Goal: Transaction & Acquisition: Purchase product/service

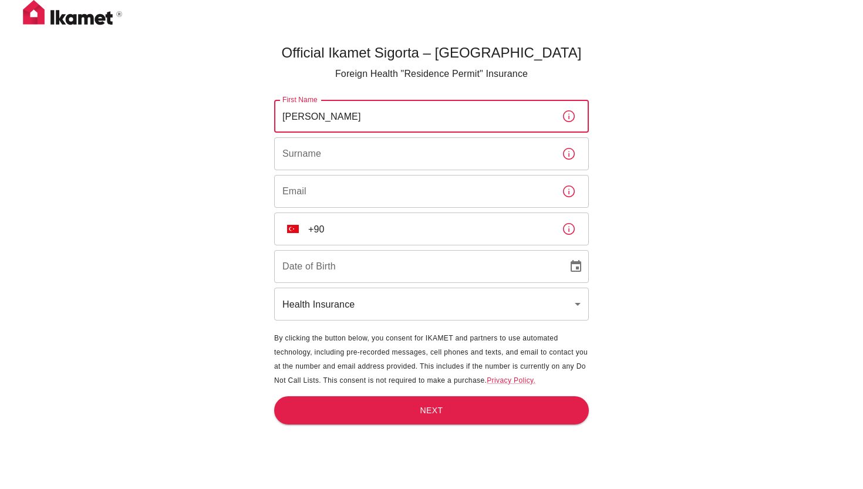
type input "[PERSON_NAME]"
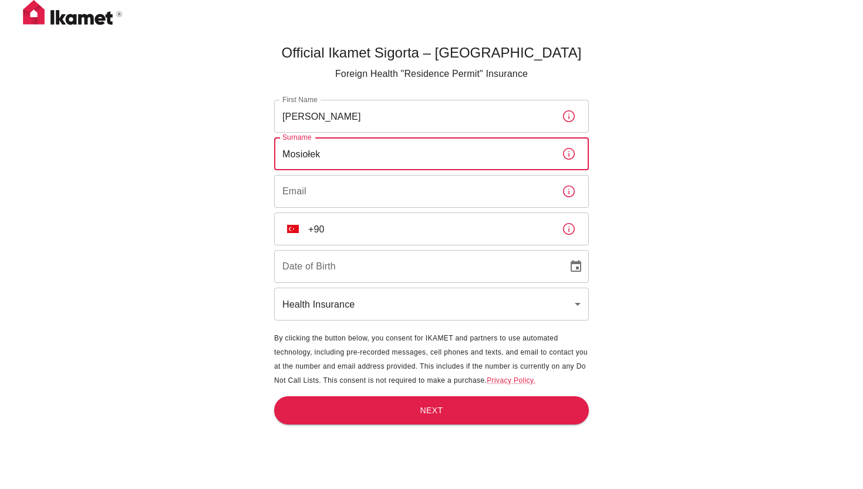
type input "Mosiołek"
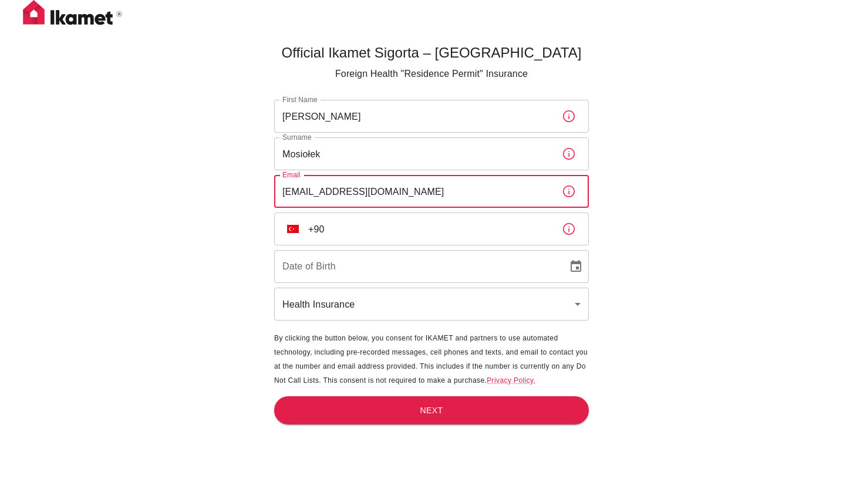
type input "[EMAIL_ADDRESS][DOMAIN_NAME]"
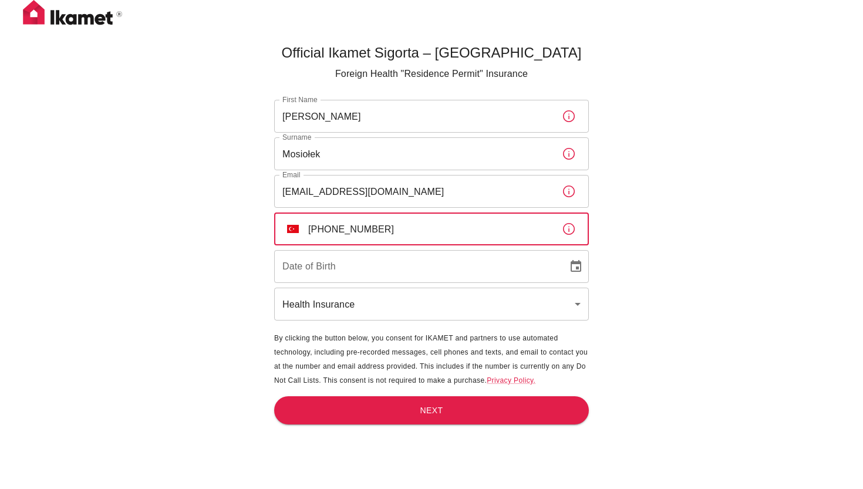
type input "[PHONE_NUMBER]"
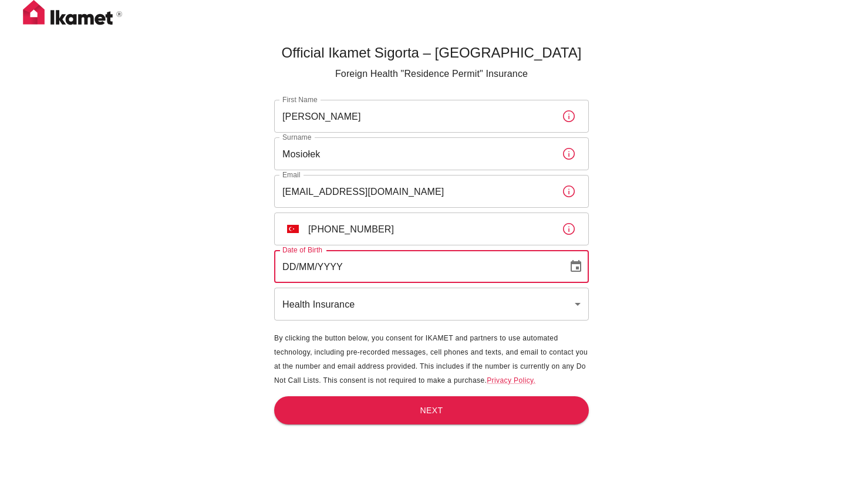
click at [285, 264] on input "DD/MM/YYYY" at bounding box center [416, 266] width 285 height 33
type input "[DATE]"
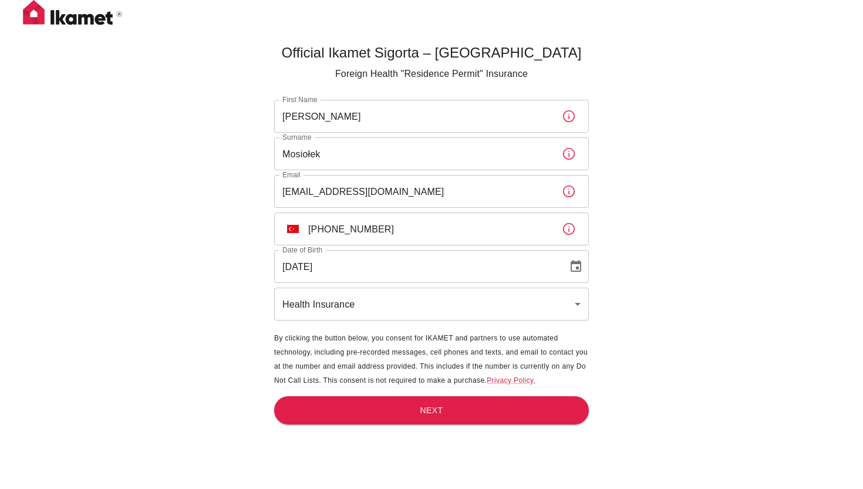
click at [219, 330] on div "Official Ikamet Sigorta – [DEMOGRAPHIC_DATA] Foreign Health "Residence Permit" …" at bounding box center [431, 264] width 863 height 528
click at [365, 316] on body "Official Ikamet Sigorta – [DEMOGRAPHIC_DATA] Foreign Health "Residence Permit" …" at bounding box center [431, 264] width 863 height 528
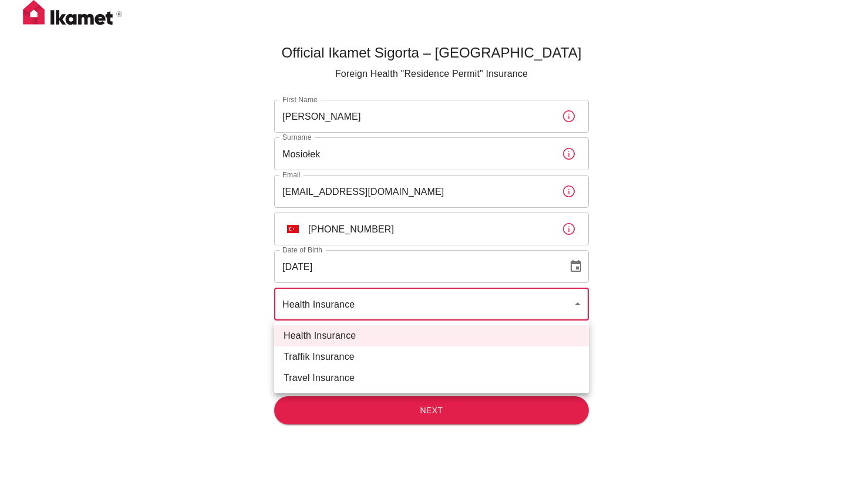
click at [221, 362] on div at bounding box center [431, 244] width 863 height 489
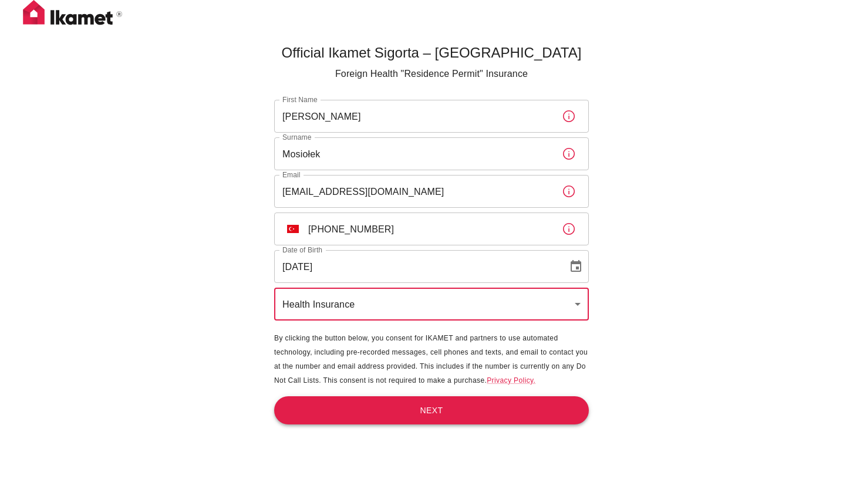
click at [368, 415] on button "Next" at bounding box center [431, 410] width 315 height 29
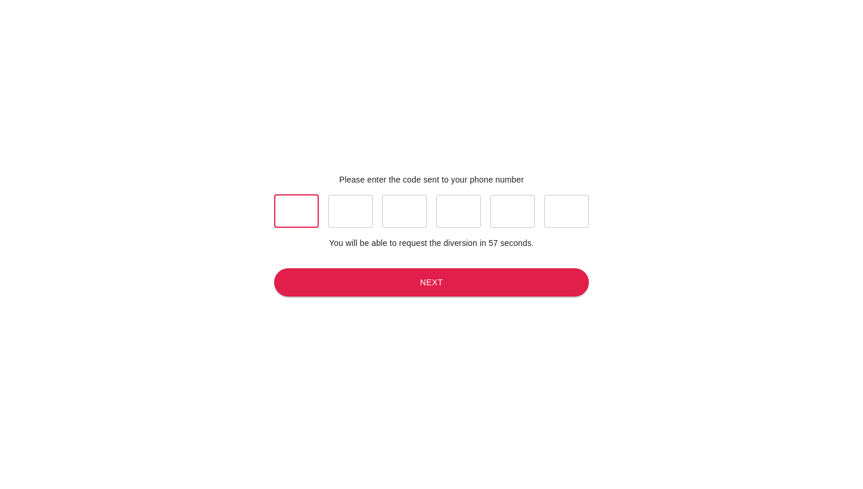
click at [298, 208] on input "text" at bounding box center [296, 211] width 45 height 33
type input "5"
type input "4"
type input "7"
type input "8"
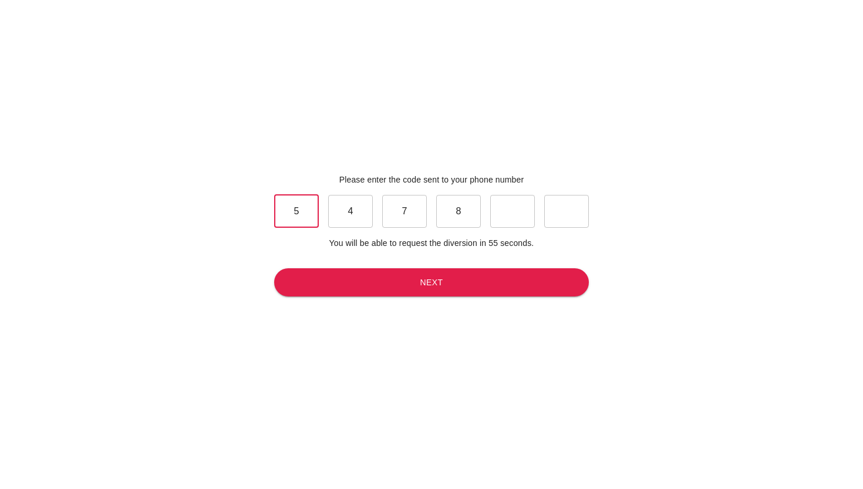
type input "0"
type input "5"
click at [381, 283] on button "Next" at bounding box center [431, 282] width 315 height 29
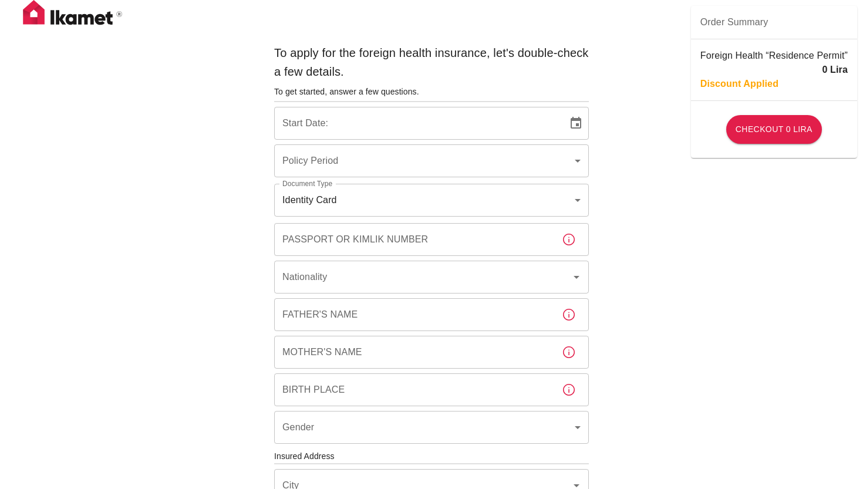
type input "b7343ef8-d55e-4554-96a8-76e30347e985"
type input "[DATE]"
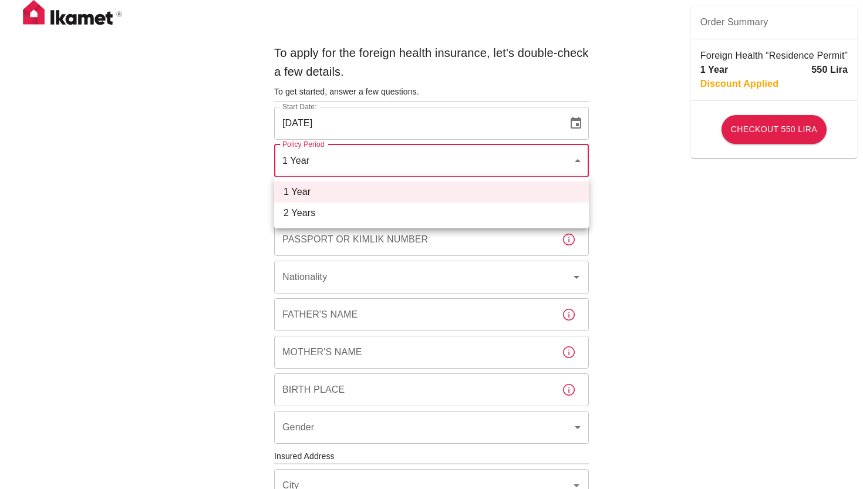
click at [367, 174] on body "To apply for the foreign health insurance, let's double-check a few details. To…" at bounding box center [431, 455] width 863 height 910
click at [168, 240] on div at bounding box center [431, 244] width 863 height 489
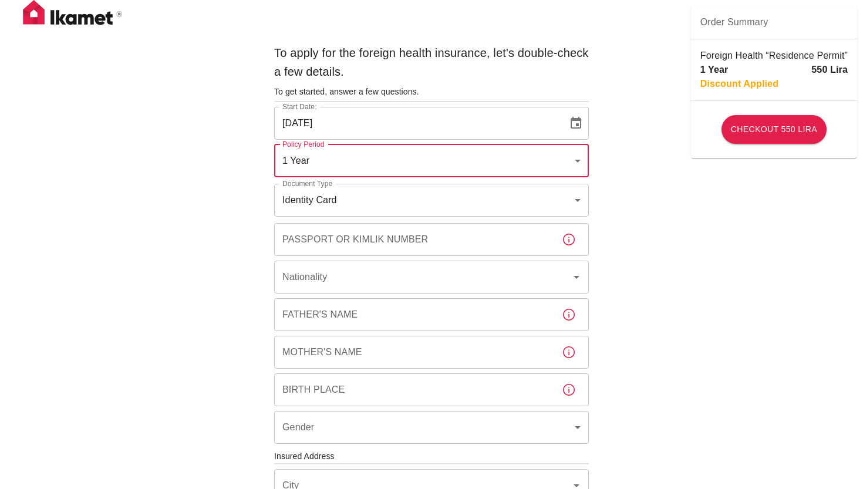
click at [354, 197] on body "To apply for the foreign health insurance, let's double-check a few details. To…" at bounding box center [431, 455] width 863 height 910
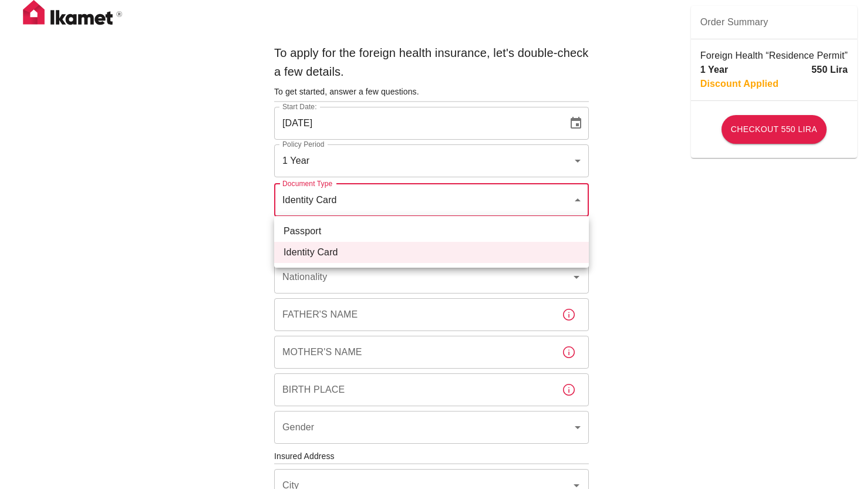
click at [345, 234] on li "Passport" at bounding box center [431, 231] width 315 height 21
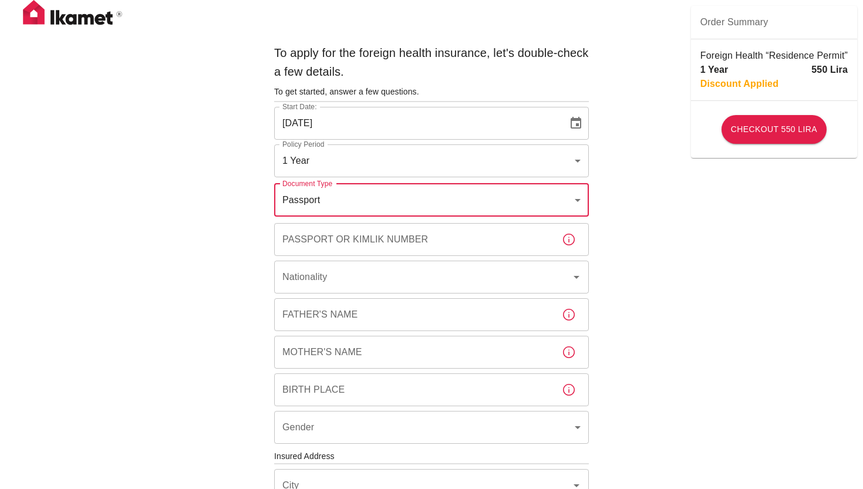
type input "passport"
click at [328, 239] on input "Passport or Kimlik Number" at bounding box center [413, 239] width 278 height 33
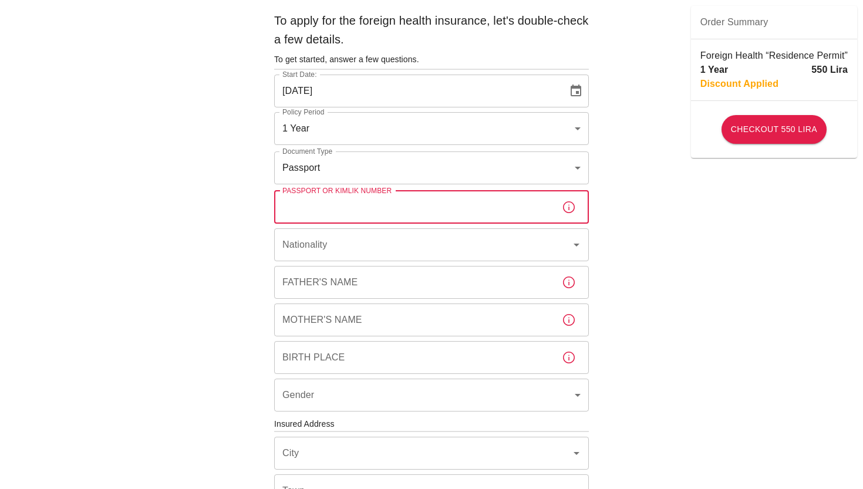
scroll to position [35, 0]
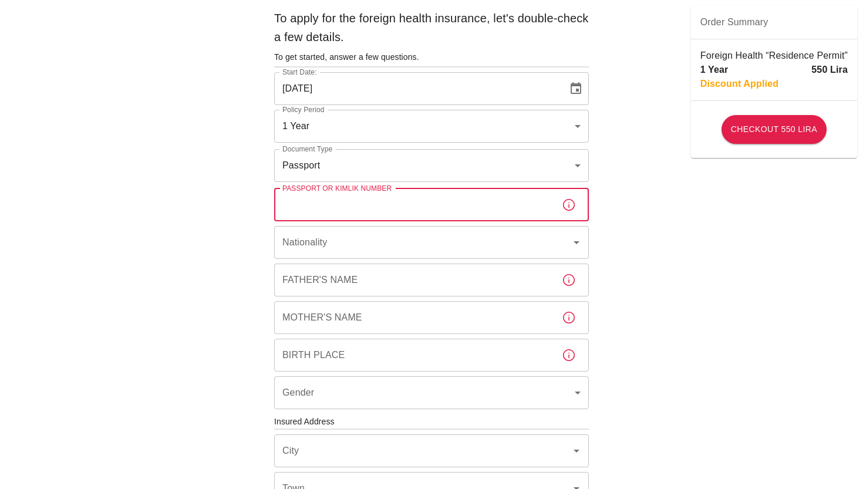
click at [323, 224] on div "To apply for the foreign health insurance, let's double-check a few details. To…" at bounding box center [432, 402] width 324 height 796
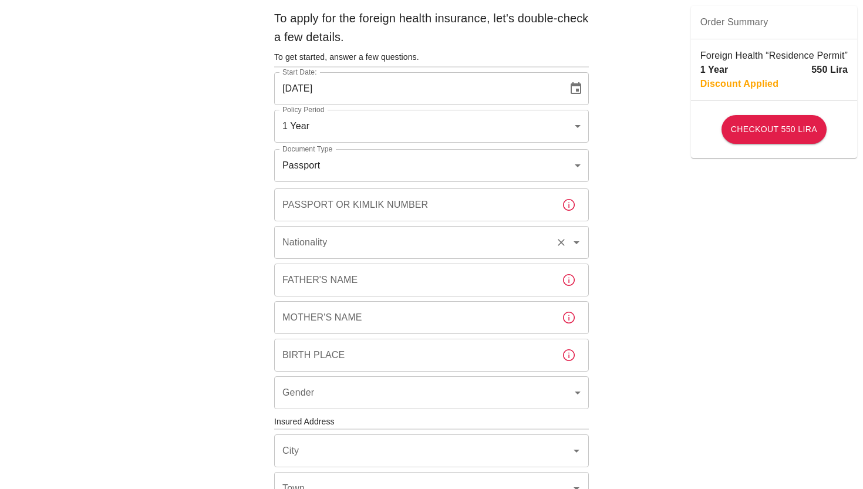
click at [324, 238] on input "Nationality" at bounding box center [415, 242] width 271 height 22
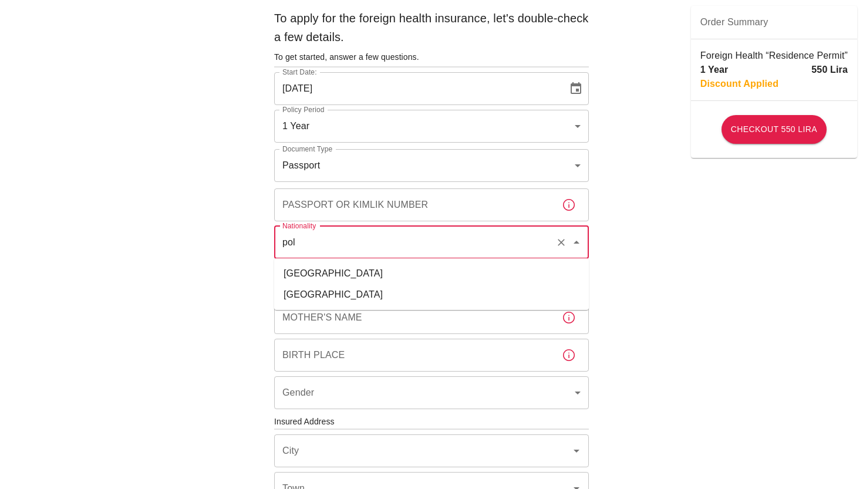
click at [327, 291] on li "[GEOGRAPHIC_DATA]" at bounding box center [431, 294] width 315 height 21
type input "[GEOGRAPHIC_DATA]"
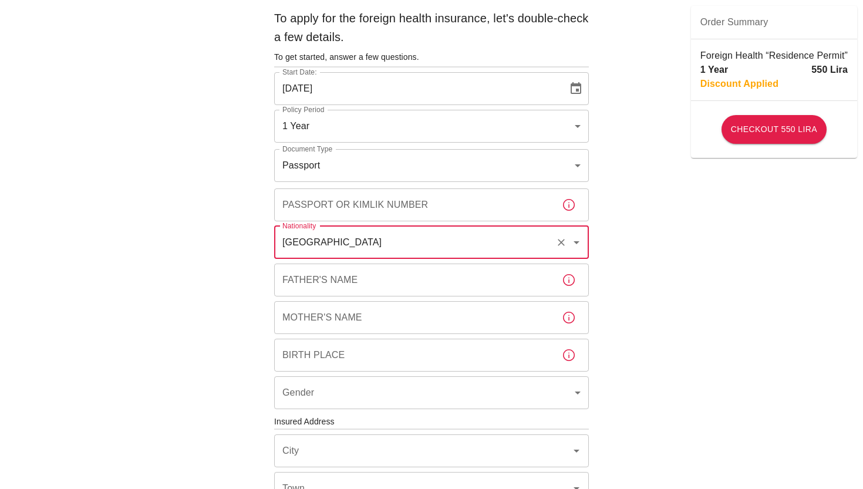
click at [336, 223] on div "To apply for the foreign health insurance, let's double-check a few details. To…" at bounding box center [432, 402] width 324 height 796
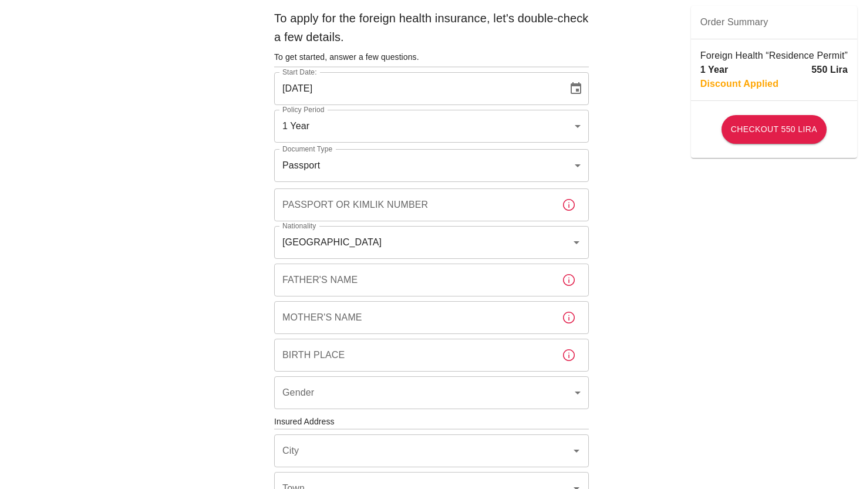
click at [341, 200] on div "Passport or Kimlik Number Passport or Kimlik Number" at bounding box center [431, 205] width 315 height 33
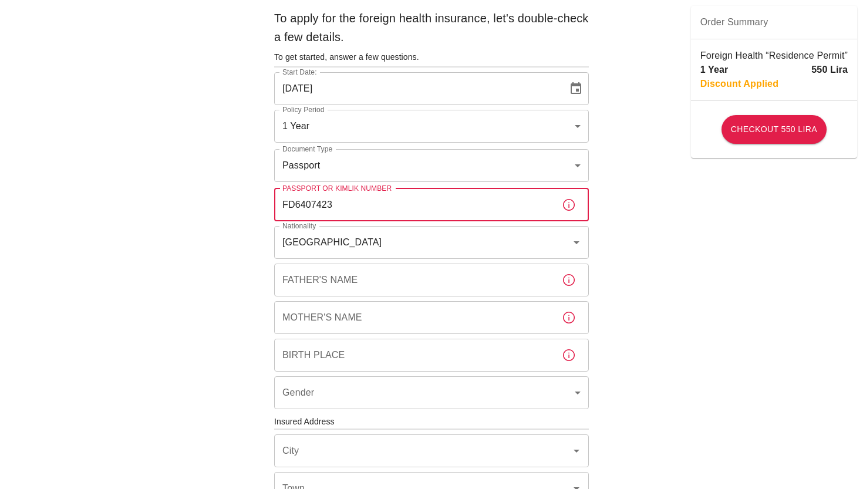
type input "FD6407423"
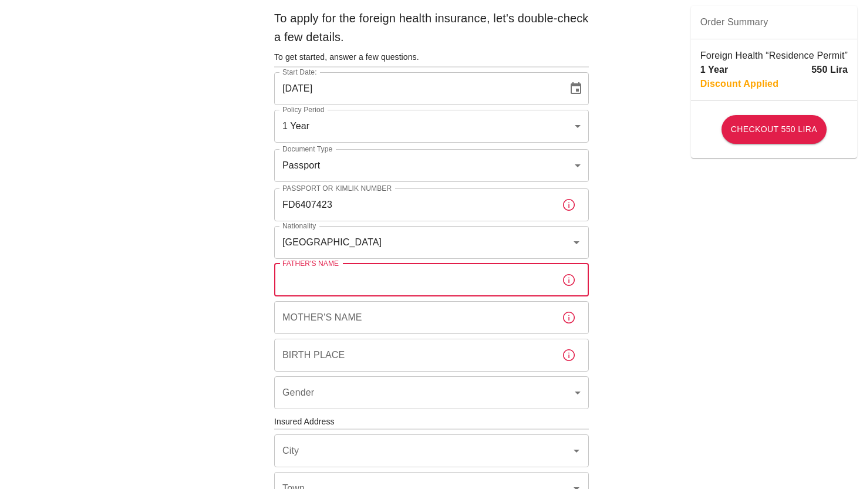
type input "p"
type input "[PERSON_NAME]"
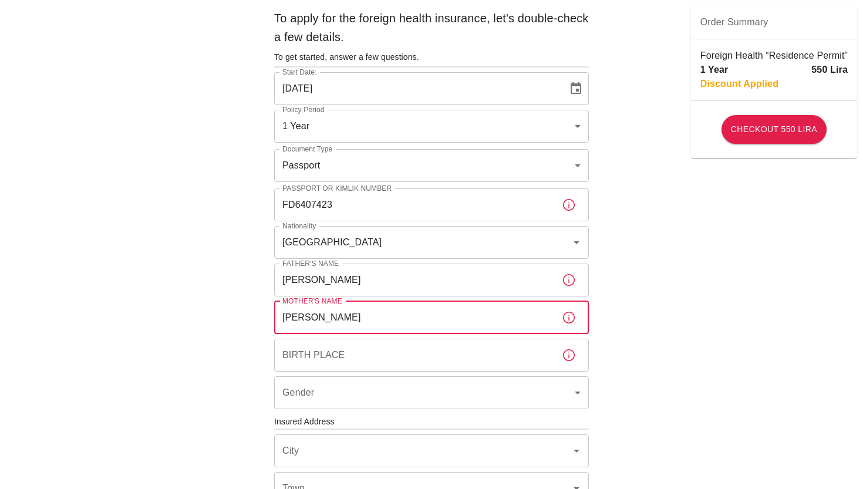
type input "[PERSON_NAME]"
click at [314, 363] on input "Birth Place" at bounding box center [413, 355] width 278 height 33
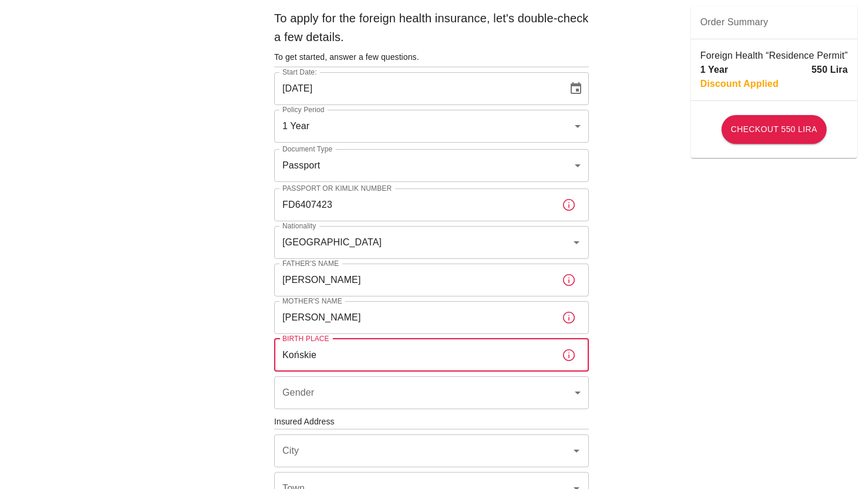
type input "Końskie"
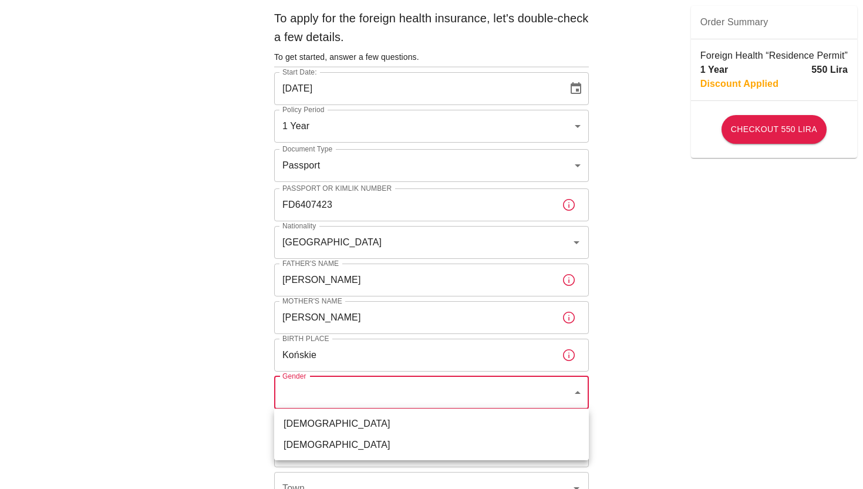
click at [308, 395] on body "To apply for the foreign health insurance, let's double-check a few details. To…" at bounding box center [431, 420] width 863 height 910
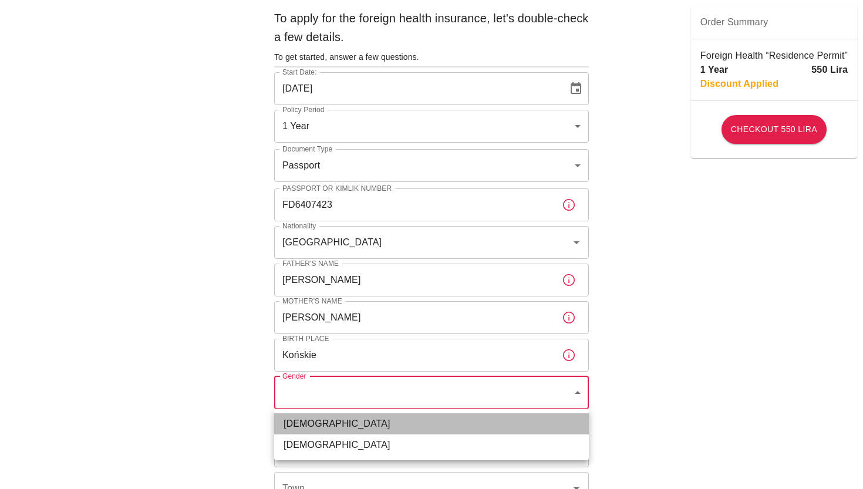
click at [308, 424] on li "[DEMOGRAPHIC_DATA]" at bounding box center [431, 424] width 315 height 21
type input "[DEMOGRAPHIC_DATA]"
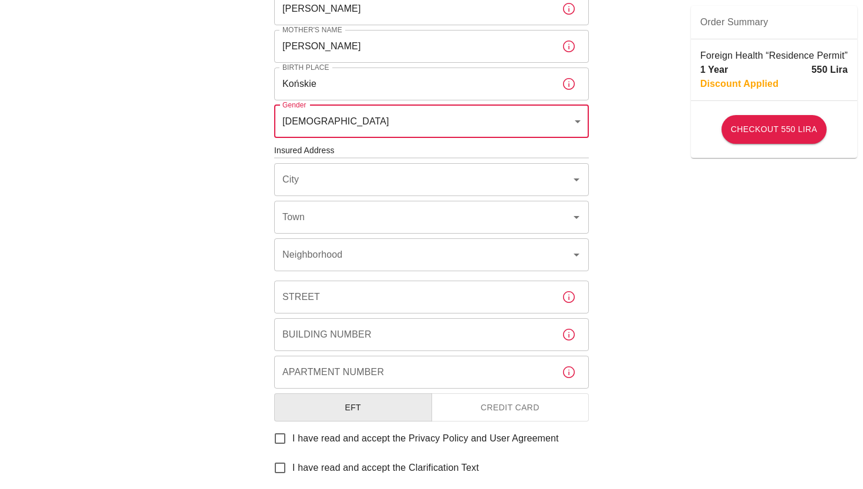
scroll to position [313, 0]
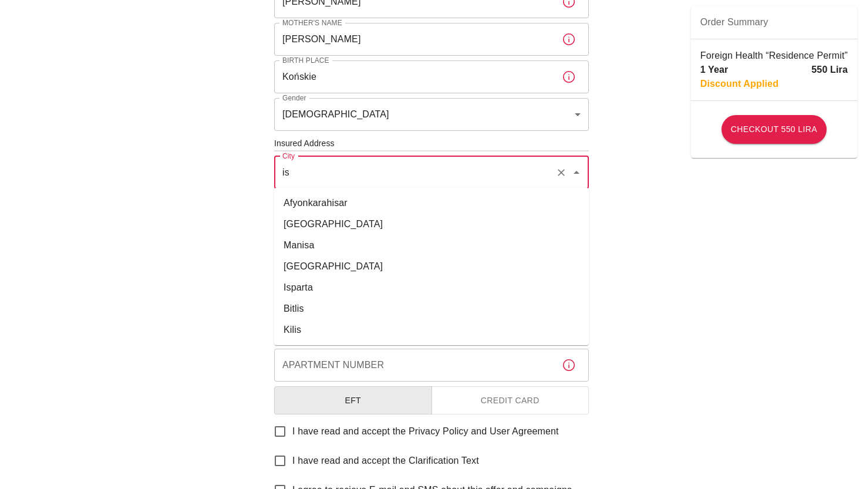
click at [352, 224] on li "[GEOGRAPHIC_DATA]" at bounding box center [431, 224] width 315 height 21
type input "[GEOGRAPHIC_DATA]"
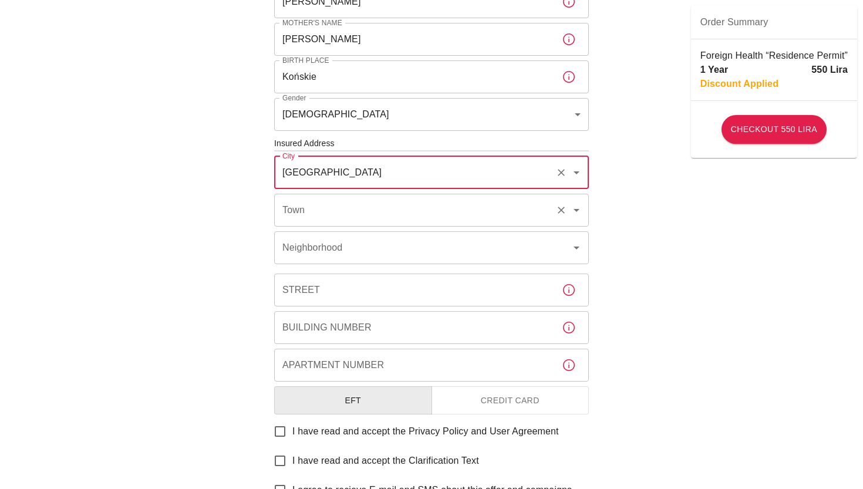
click at [335, 207] on input "Town" at bounding box center [415, 210] width 271 height 22
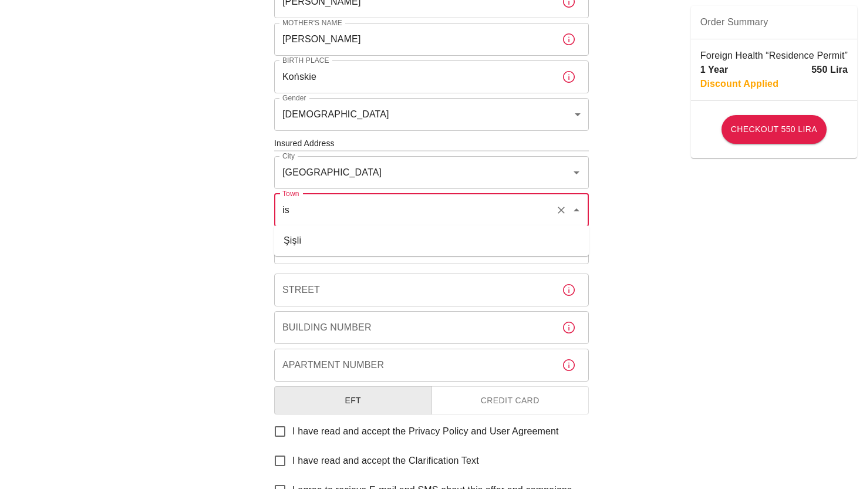
type input "i"
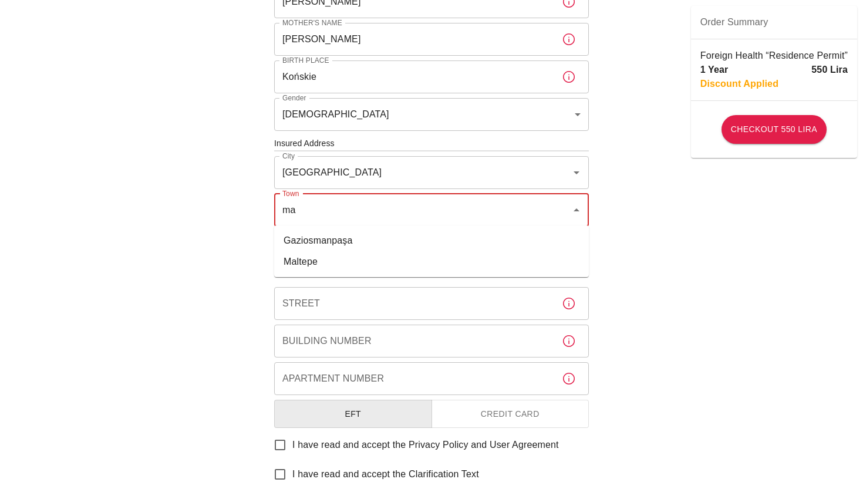
type input "m"
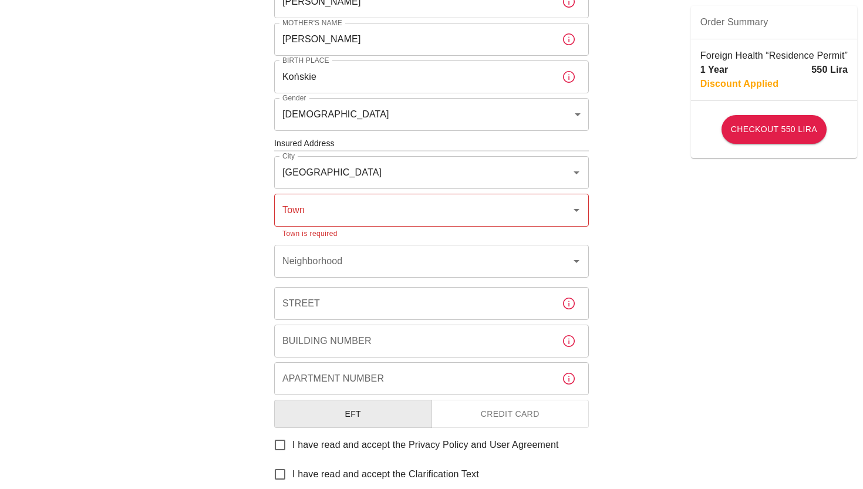
click at [183, 271] on div "To apply for the foreign health insurance, let's double-check a few details. To…" at bounding box center [431, 149] width 863 height 924
click at [342, 258] on input "Neighborhood" at bounding box center [415, 261] width 271 height 22
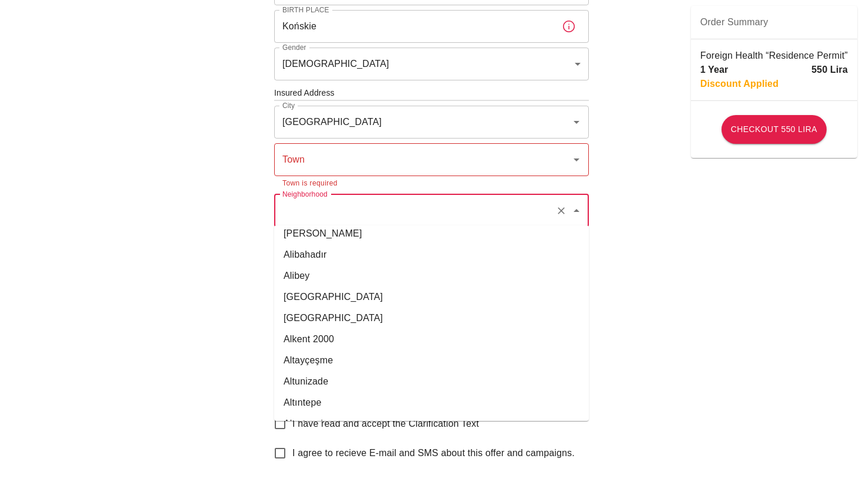
scroll to position [755, 0]
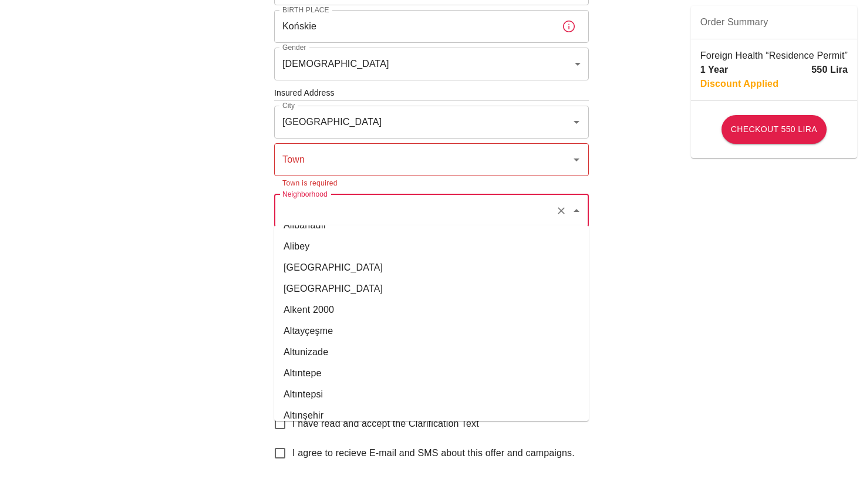
click at [148, 328] on div "To apply for the foreign health insurance, let's double-check a few details. To…" at bounding box center [431, 98] width 863 height 924
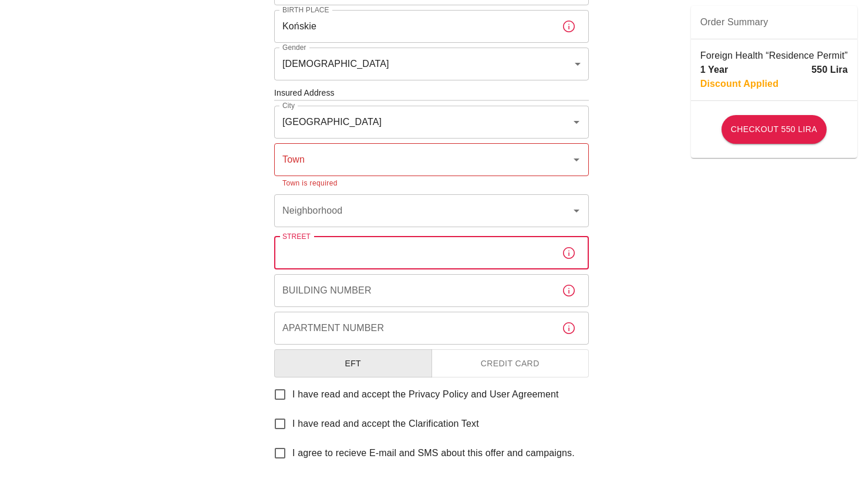
click at [311, 287] on input "Building Number" at bounding box center [413, 290] width 278 height 33
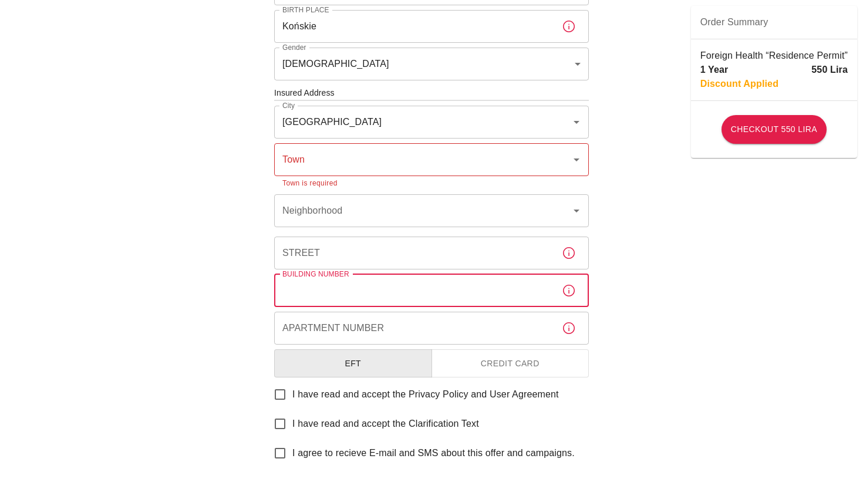
click at [311, 321] on input "Apartment Number" at bounding box center [413, 328] width 278 height 33
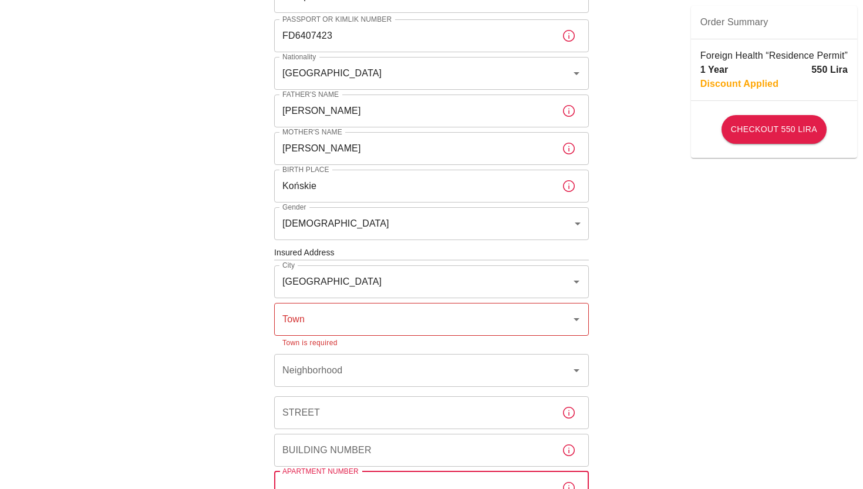
scroll to position [207, 0]
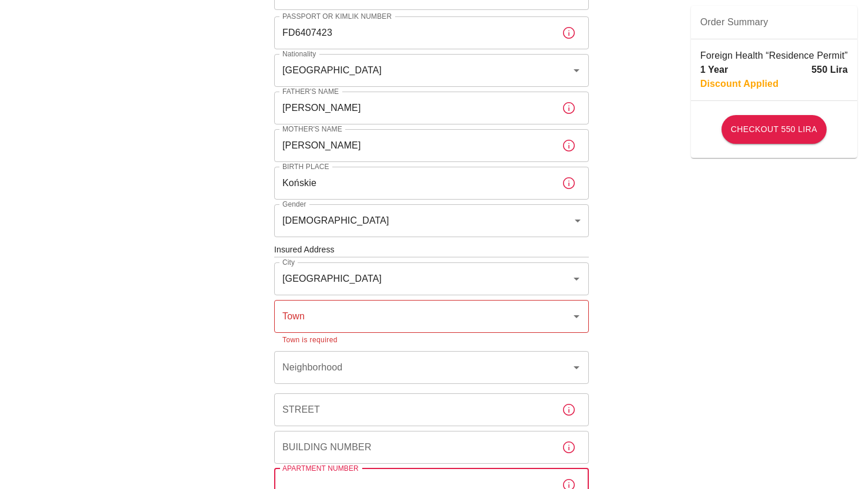
click at [407, 317] on input "Town" at bounding box center [423, 316] width 287 height 22
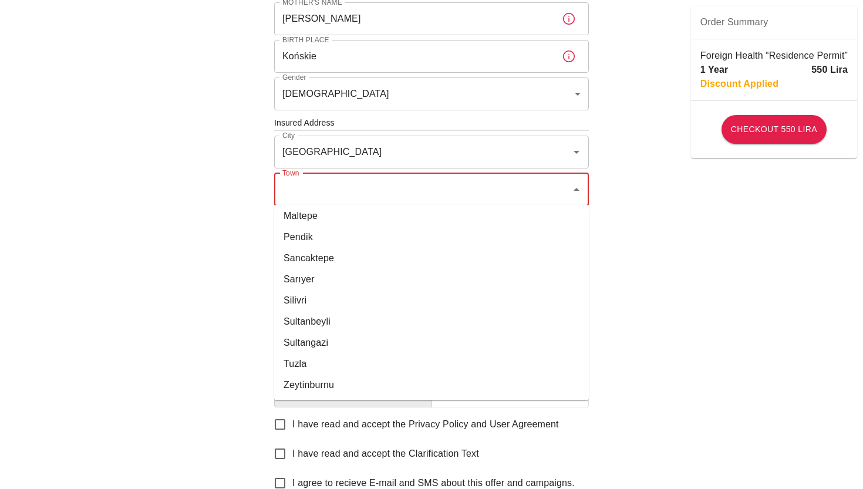
scroll to position [492, 0]
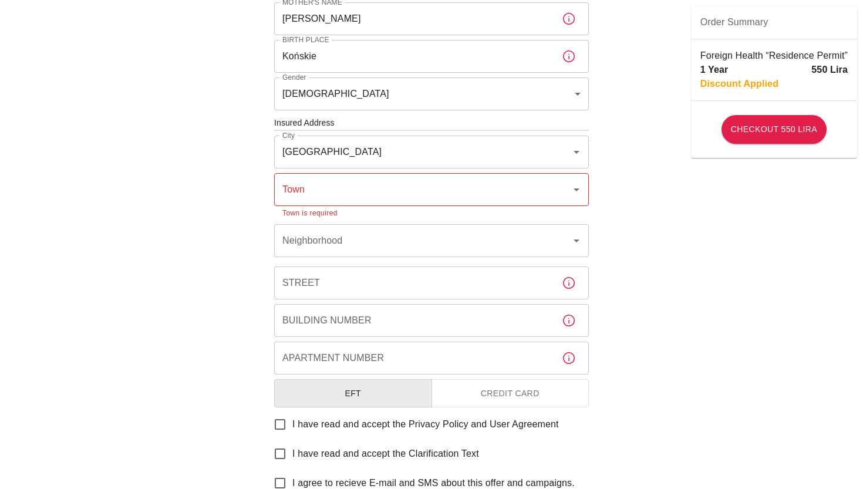
click at [193, 313] on div "To apply for the foreign health insurance, let's double-check a few details. To…" at bounding box center [431, 128] width 863 height 924
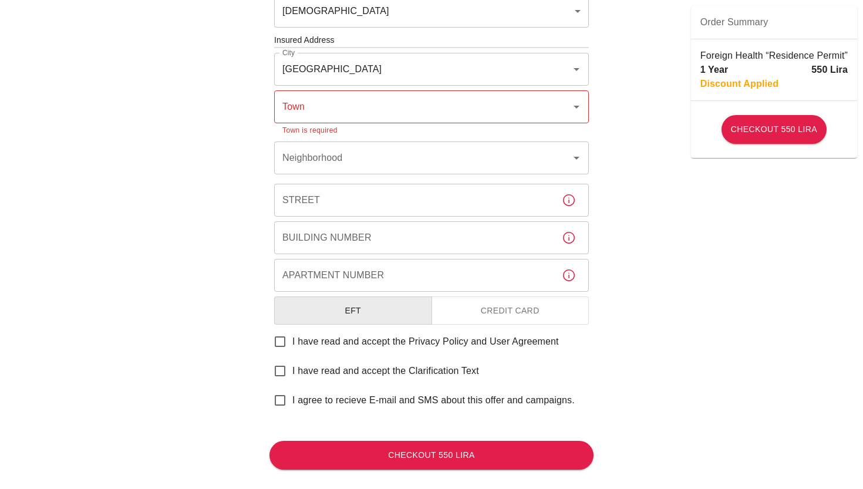
scroll to position [421, 0]
